Goal: Transaction & Acquisition: Purchase product/service

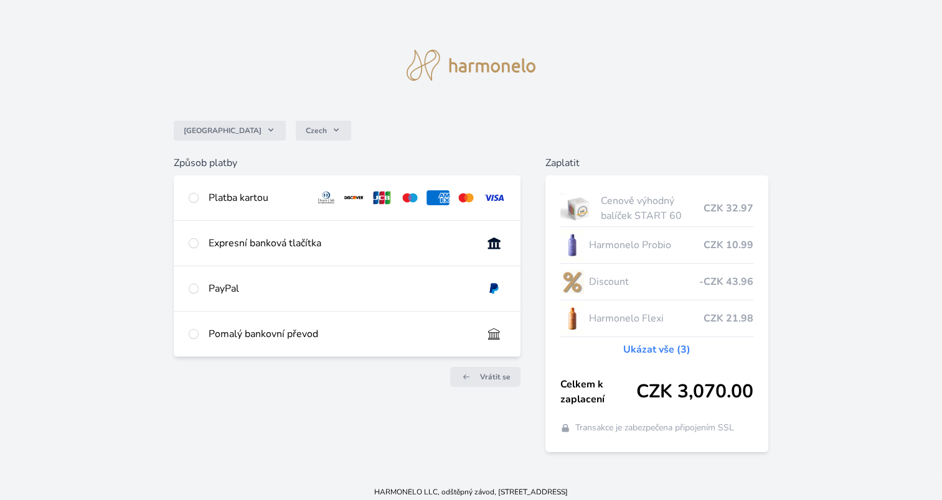
click at [599, 450] on div "Cenově výhodný balíček START 60 CZK 32.97 Harmonelo Probio CZK 10.99 Discount -…" at bounding box center [656, 314] width 223 height 277
click at [260, 242] on div "Expresní banková tlačítka" at bounding box center [340, 243] width 264 height 15
radio input "true"
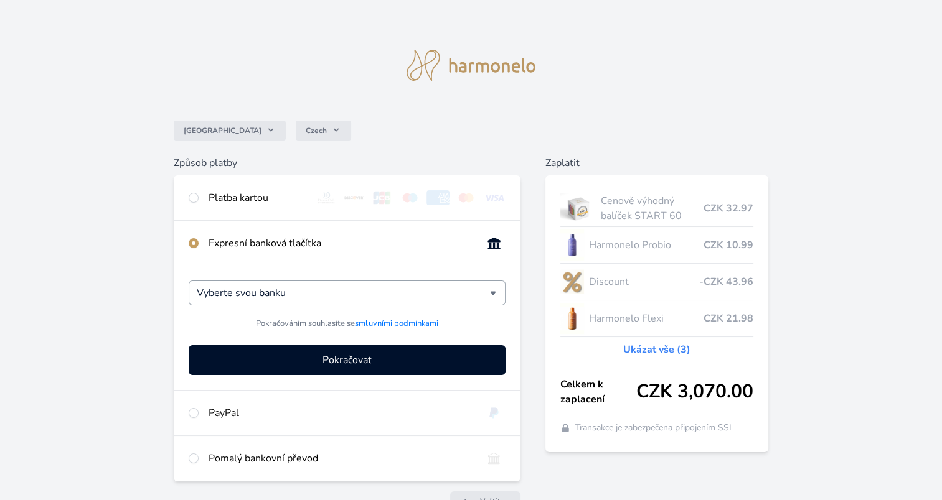
click at [499, 290] on div "Vyberte svou banku" at bounding box center [347, 293] width 317 height 25
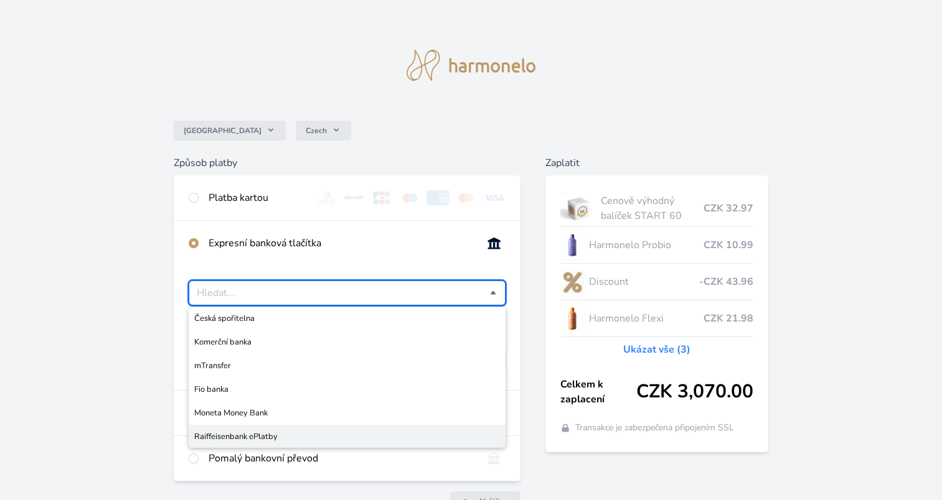
click at [335, 433] on span "Raiffeisenbank ePlatby" at bounding box center [347, 437] width 306 height 12
type input "Raiffeisenbank ePlatby"
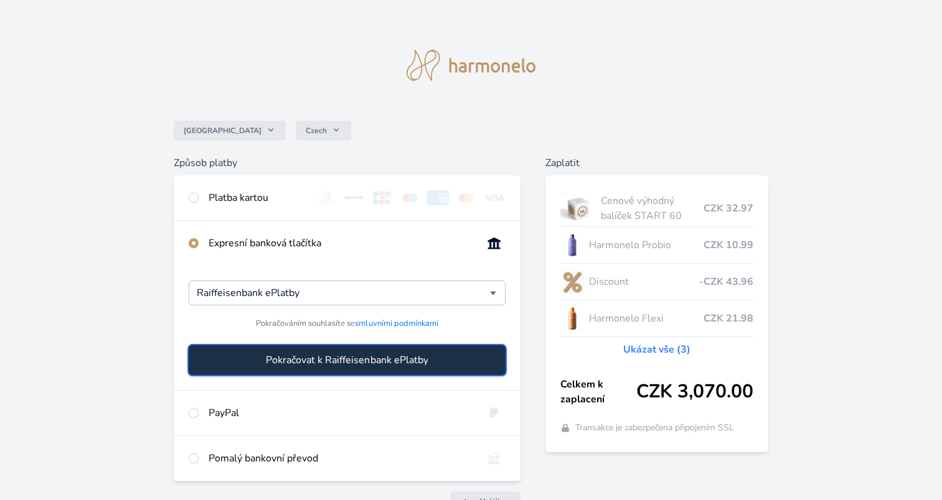
click at [381, 360] on span "Pokračovat k Raiffeisenbank ePlatby" at bounding box center [347, 360] width 162 height 15
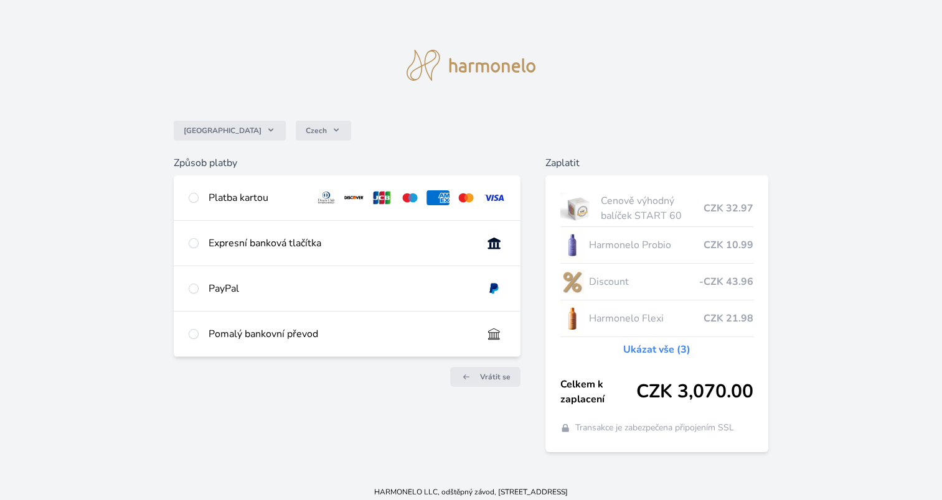
click at [692, 69] on div "Česko Czech Způsob platby Platba kartou Číslo karty <p>Your browser does not su…" at bounding box center [471, 238] width 942 height 477
